Goal: Check status: Check status

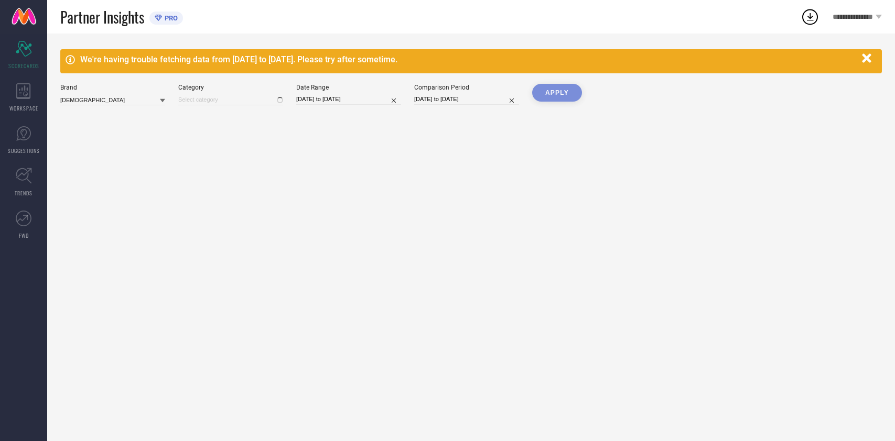
type input "All"
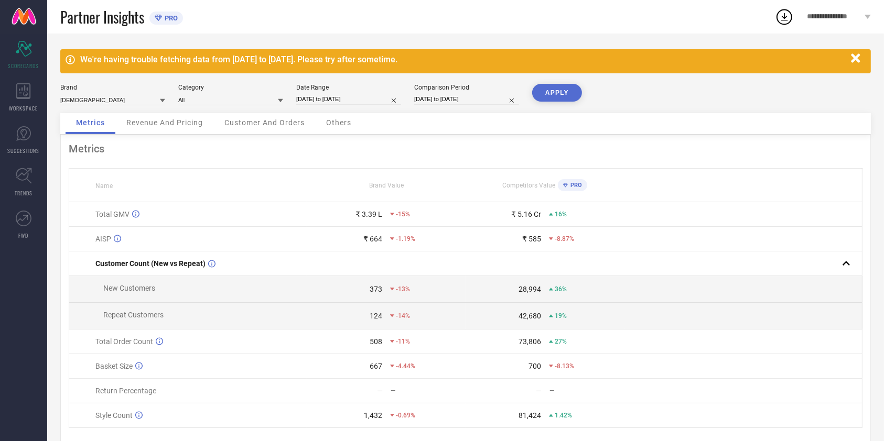
select select "8"
select select "2025"
select select "9"
select select "2025"
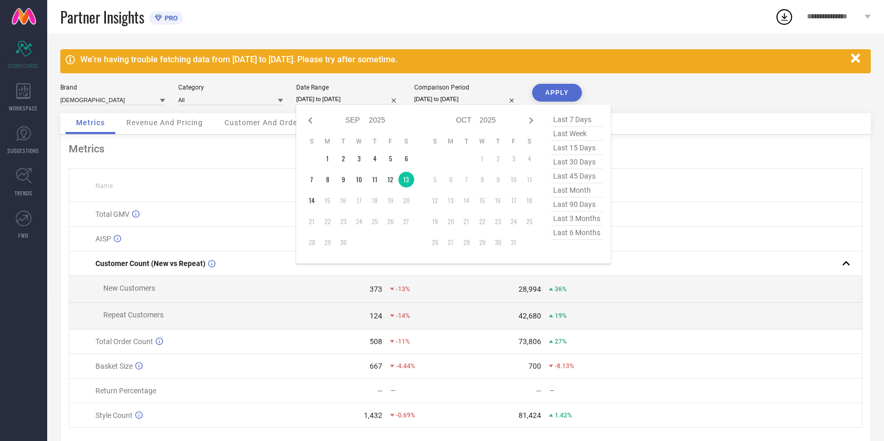
click at [351, 94] on input "[DATE] to [DATE]" at bounding box center [348, 99] width 105 height 11
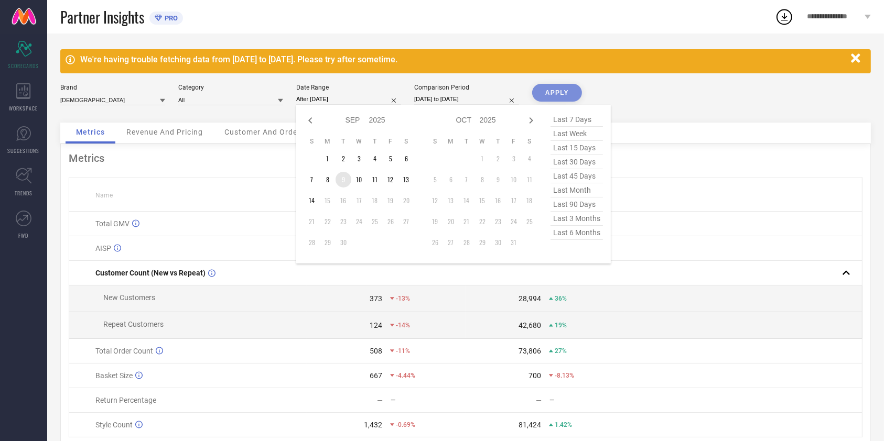
click at [349, 180] on td "9" at bounding box center [343, 180] width 16 height 16
type input "[DATE] to [DATE]"
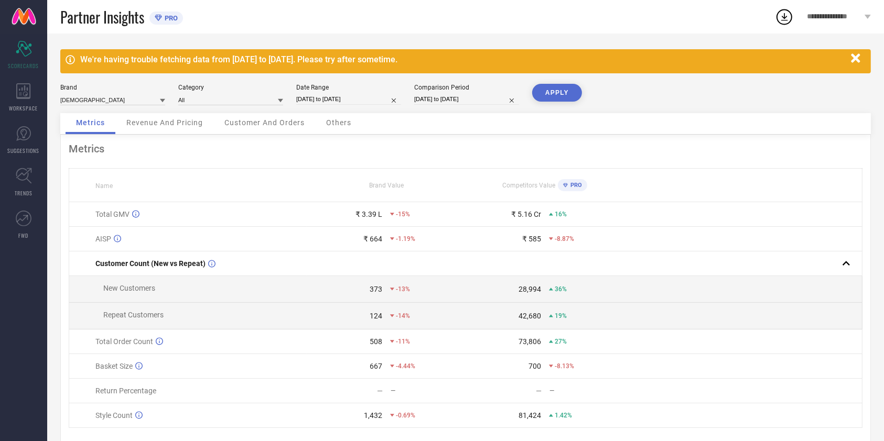
click at [542, 90] on button "APPLY" at bounding box center [557, 93] width 50 height 18
select select "8"
select select "2025"
select select "9"
select select "2025"
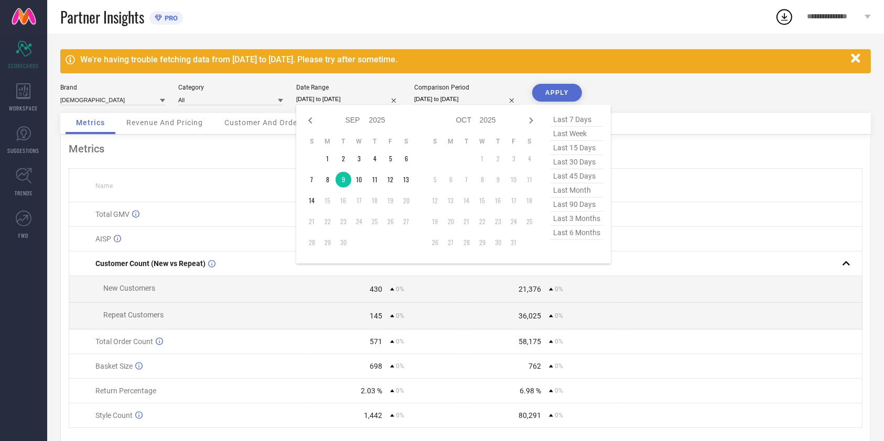
click at [364, 102] on input "[DATE] to [DATE]" at bounding box center [348, 99] width 105 height 11
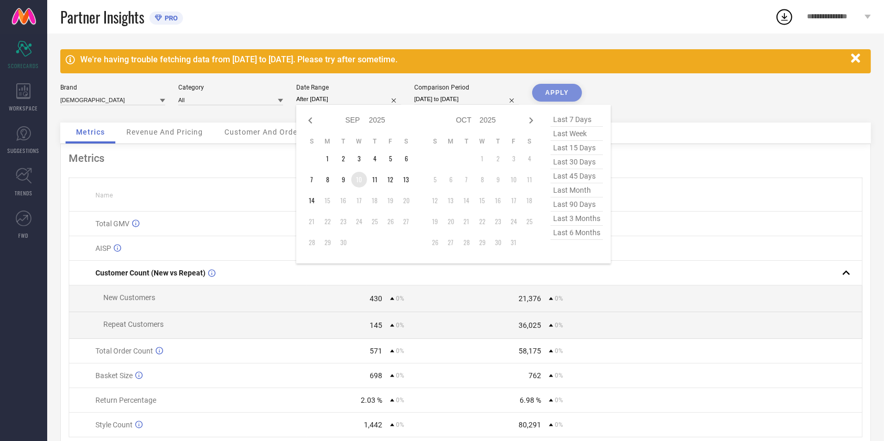
click at [361, 175] on td "10" at bounding box center [359, 180] width 16 height 16
type input "[DATE] to [DATE]"
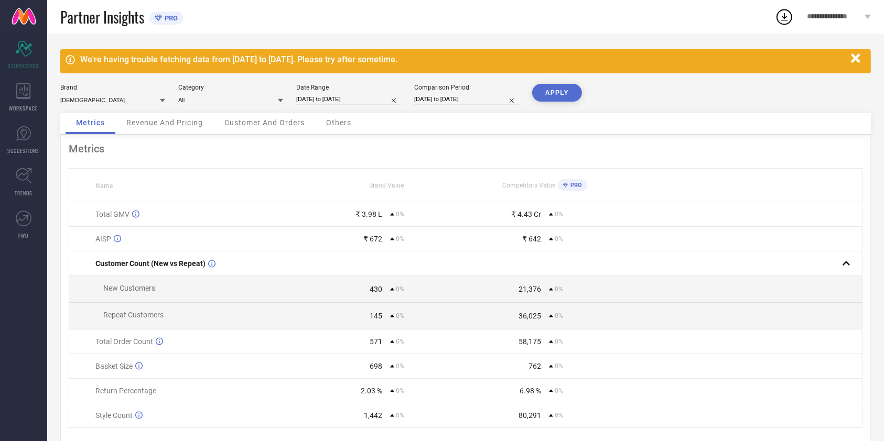
click at [566, 88] on button "APPLY" at bounding box center [557, 93] width 50 height 18
click at [365, 107] on div "Brand ASIAN Category All Date Range [DATE] to [DATE] Comparison Period [DATE] t…" at bounding box center [465, 98] width 810 height 29
click at [376, 102] on input "[DATE] to [DATE]" at bounding box center [348, 99] width 105 height 11
select select "8"
select select "2025"
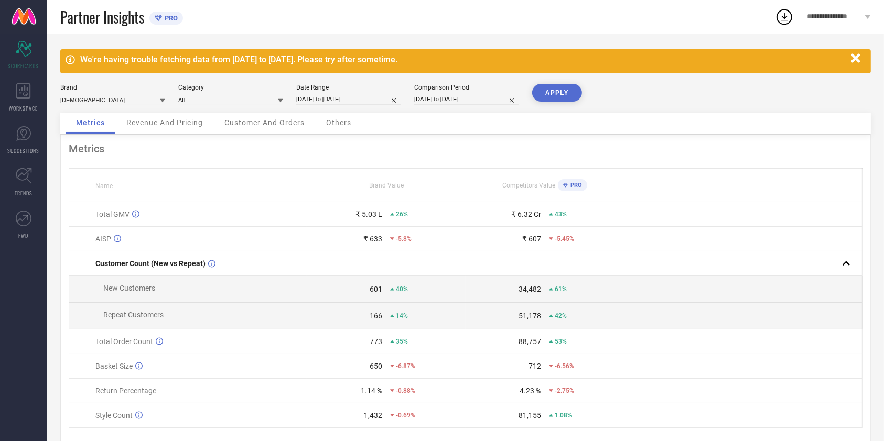
select select "9"
select select "2025"
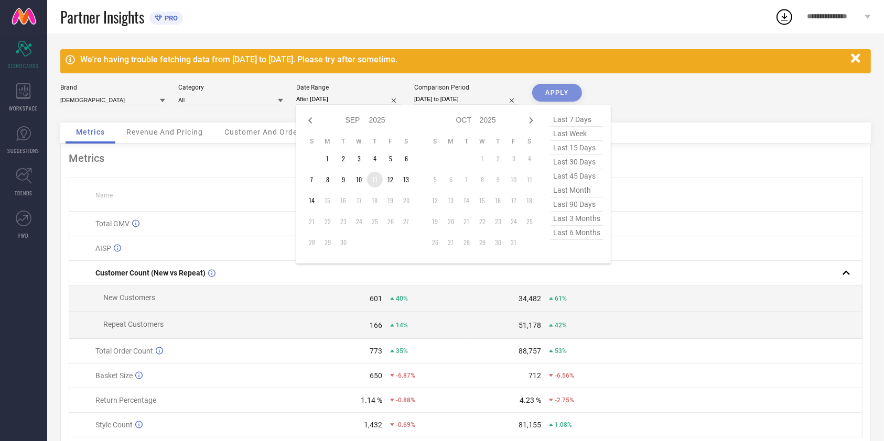
click at [373, 180] on td "11" at bounding box center [375, 180] width 16 height 16
type input "[DATE] to [DATE]"
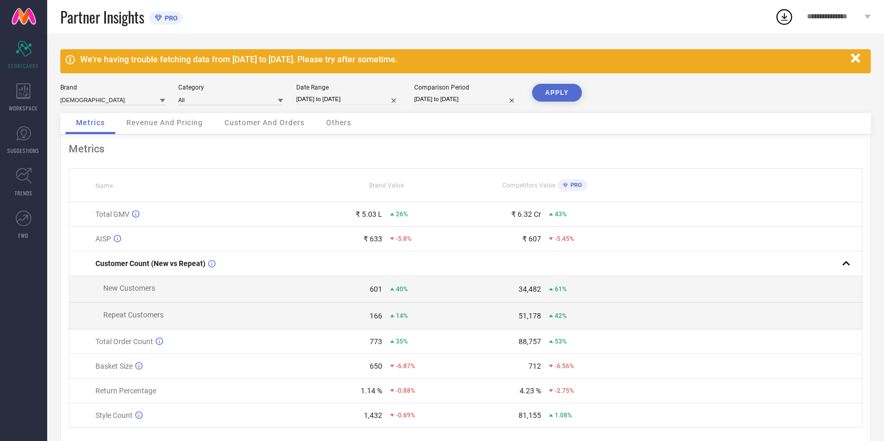
click at [548, 96] on button "APPLY" at bounding box center [557, 93] width 50 height 18
select select "8"
select select "2025"
select select "9"
select select "2025"
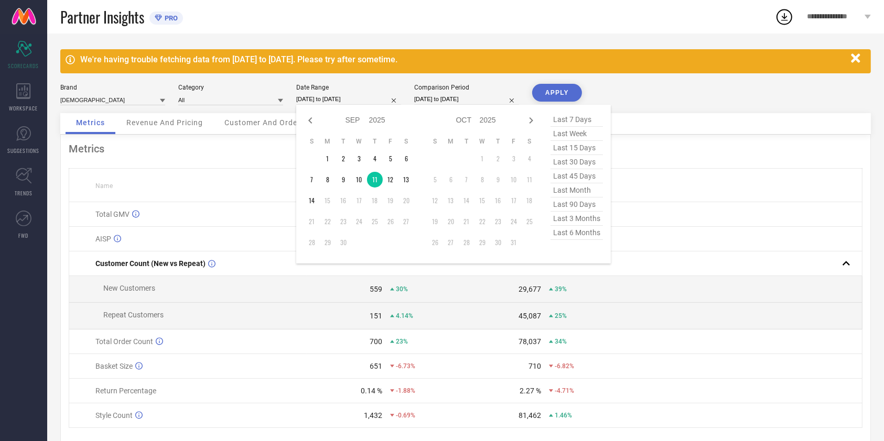
click at [357, 95] on input "[DATE] to [DATE]" at bounding box center [348, 99] width 105 height 11
click at [386, 181] on td "12" at bounding box center [391, 180] width 16 height 16
type input "[DATE] to [DATE]"
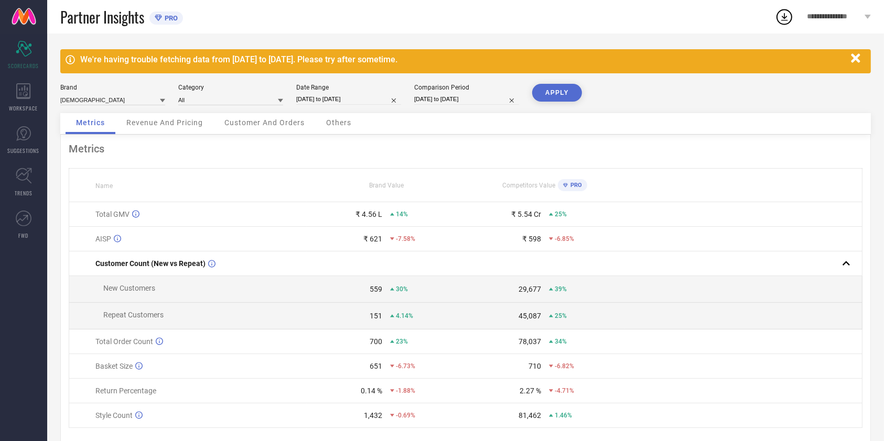
click at [550, 96] on button "APPLY" at bounding box center [557, 93] width 50 height 18
click at [351, 89] on div "Date Range" at bounding box center [348, 87] width 105 height 7
select select "8"
select select "2025"
select select "9"
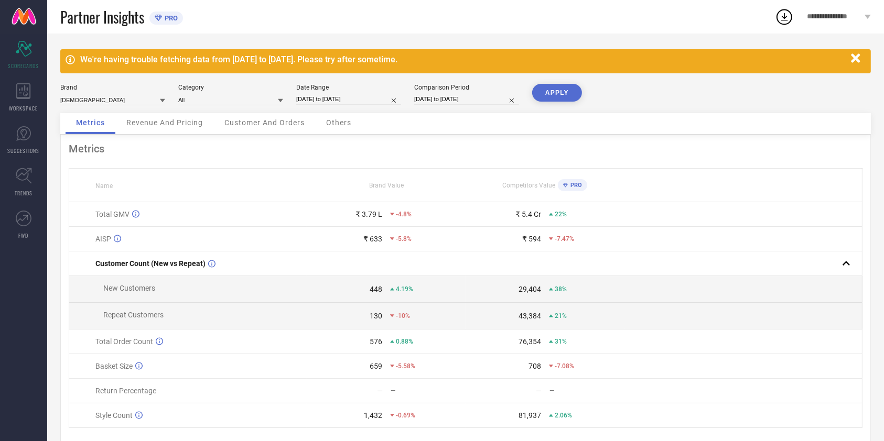
select select "2025"
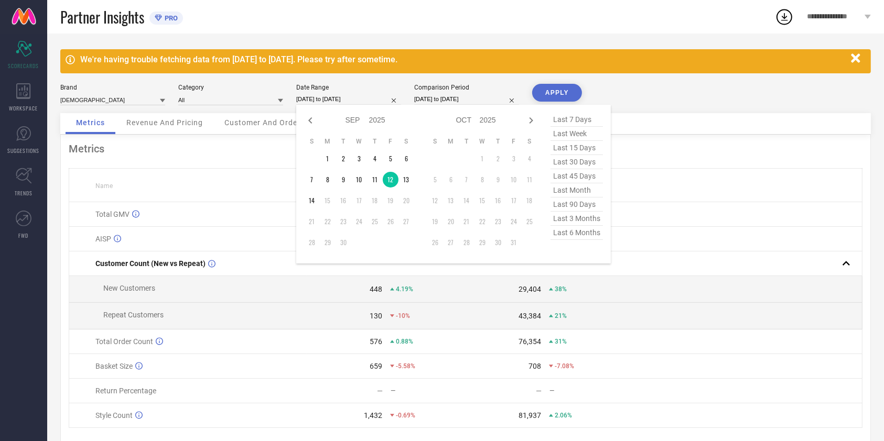
click at [358, 101] on input "[DATE] to [DATE]" at bounding box center [348, 99] width 105 height 11
click at [414, 180] on td "13" at bounding box center [406, 180] width 16 height 16
type input "[DATE] to [DATE]"
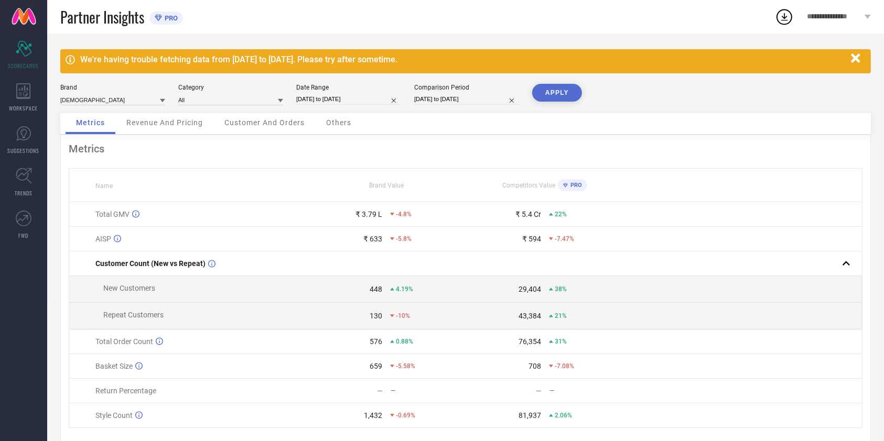
click at [550, 97] on button "APPLY" at bounding box center [557, 93] width 50 height 18
click at [355, 105] on div "Date Range [DATE] to [DATE]" at bounding box center [348, 94] width 105 height 21
click at [369, 102] on input "[DATE] to [DATE]" at bounding box center [348, 99] width 105 height 11
select select "8"
select select "2025"
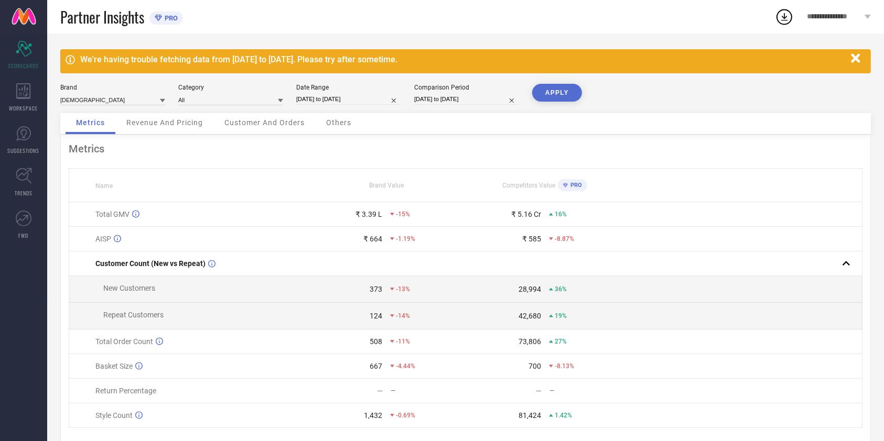
select select "9"
select select "2025"
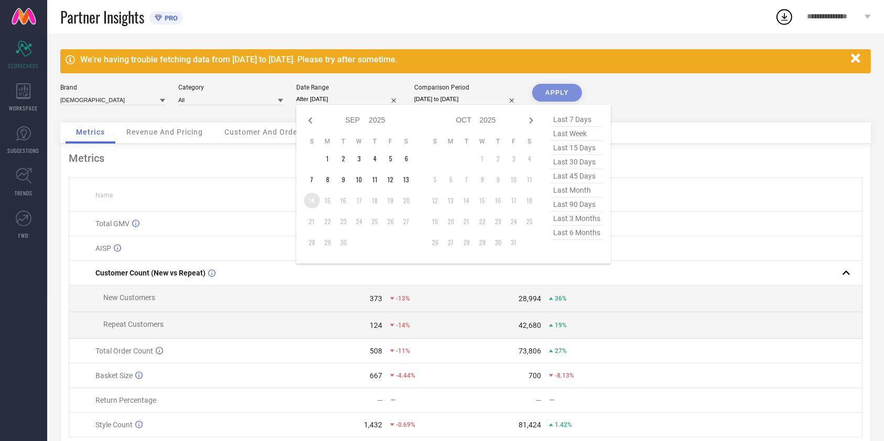
click at [314, 200] on td "14" at bounding box center [312, 201] width 16 height 16
type input "[DATE] to [DATE]"
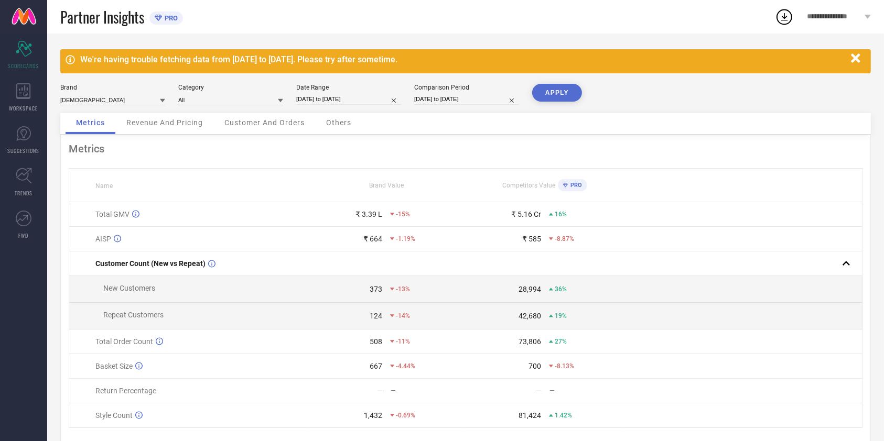
click at [561, 91] on button "APPLY" at bounding box center [557, 93] width 50 height 18
